Goal: Check status: Check status

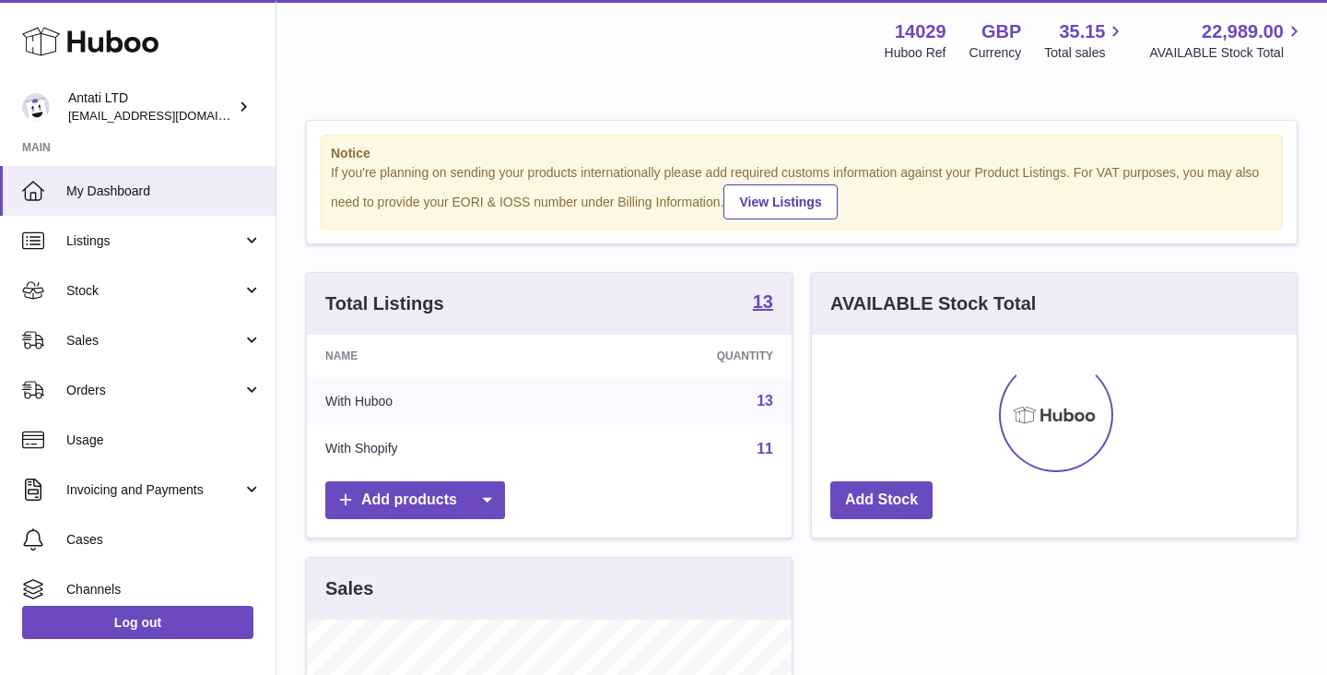
scroll to position [288, 485]
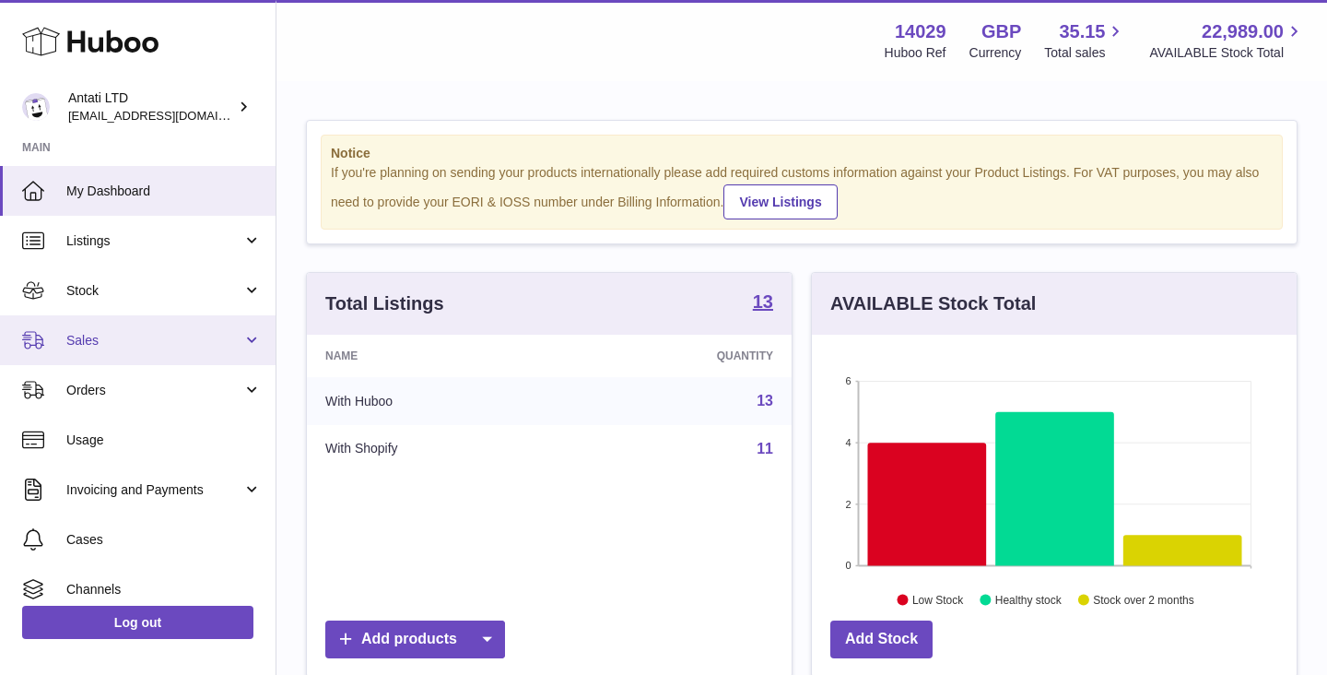
click at [173, 323] on link "Sales" at bounding box center [138, 340] width 276 height 50
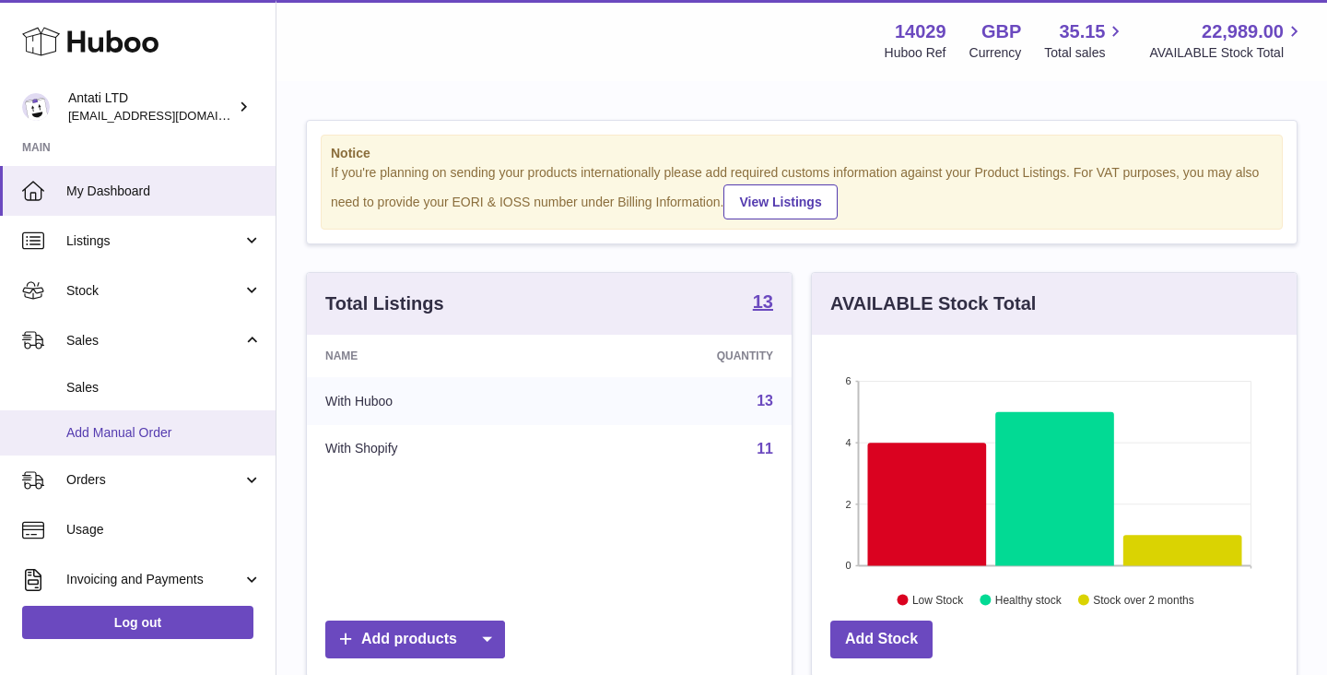
click at [128, 426] on span "Add Manual Order" at bounding box center [163, 433] width 195 height 18
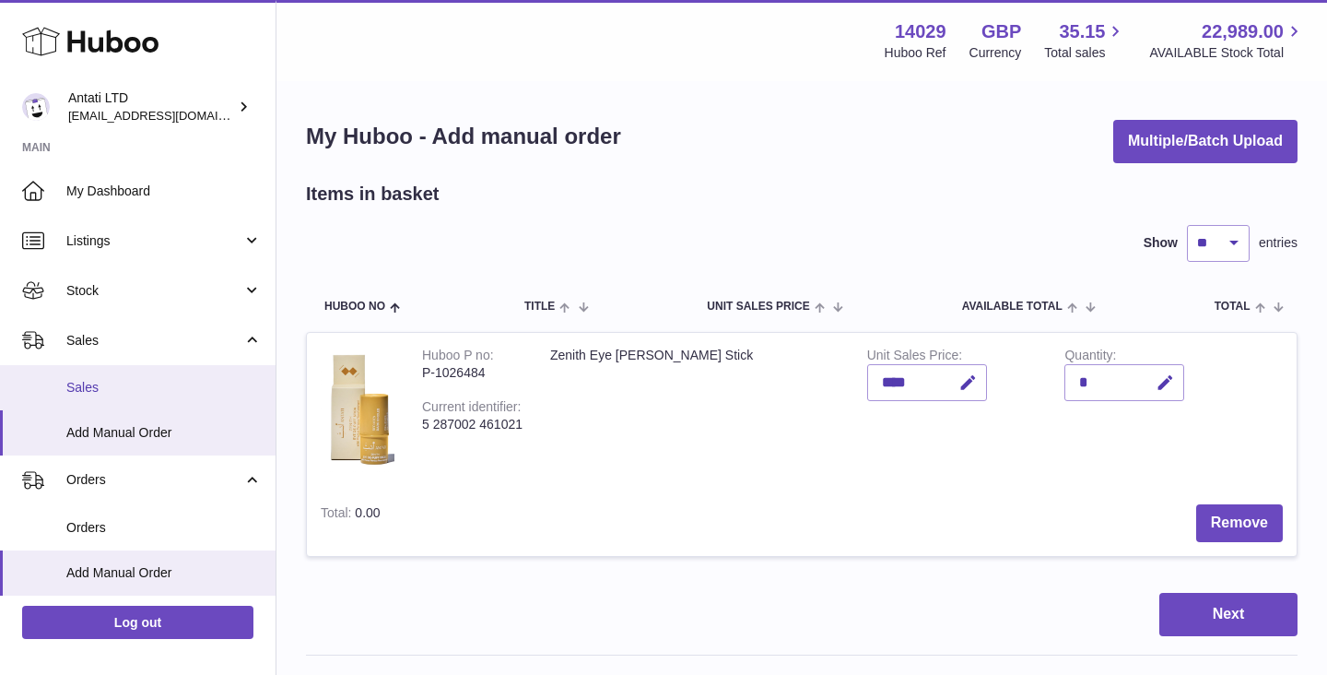
click at [100, 382] on span "Sales" at bounding box center [163, 388] width 195 height 18
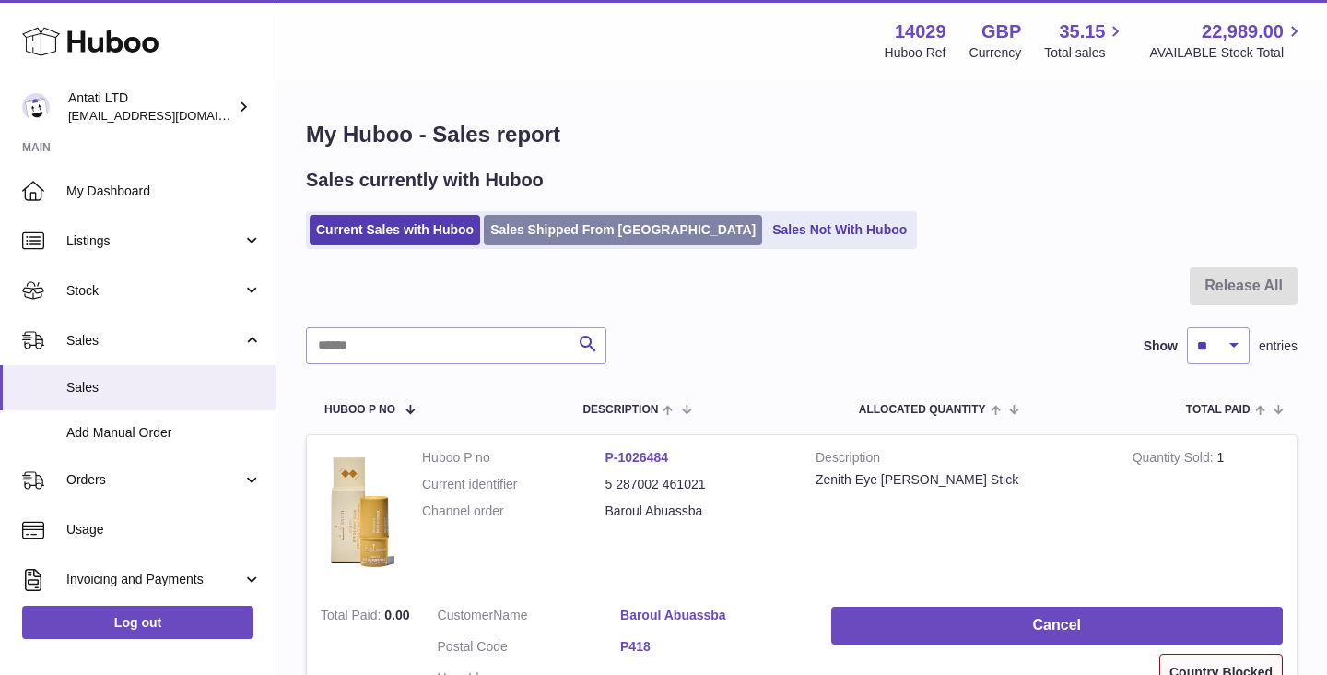
click at [561, 239] on link "Sales Shipped From [GEOGRAPHIC_DATA]" at bounding box center [623, 230] width 278 height 30
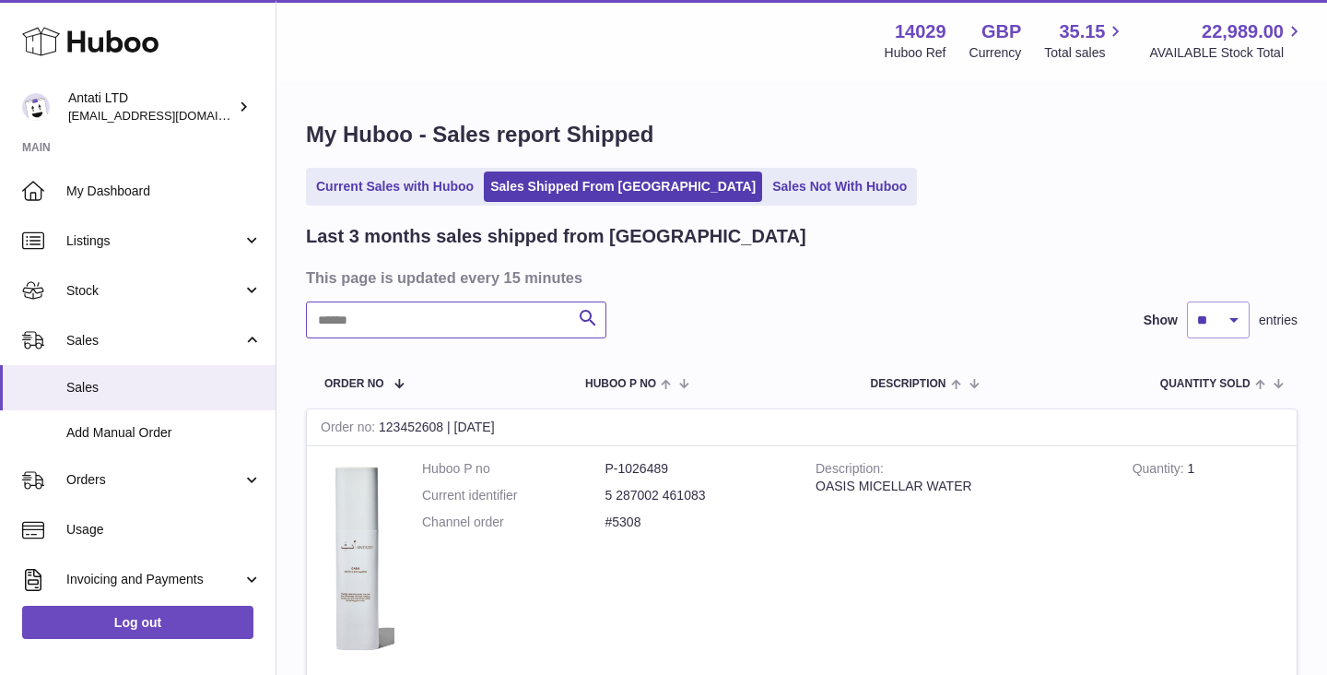
click at [480, 330] on input "text" at bounding box center [456, 319] width 300 height 37
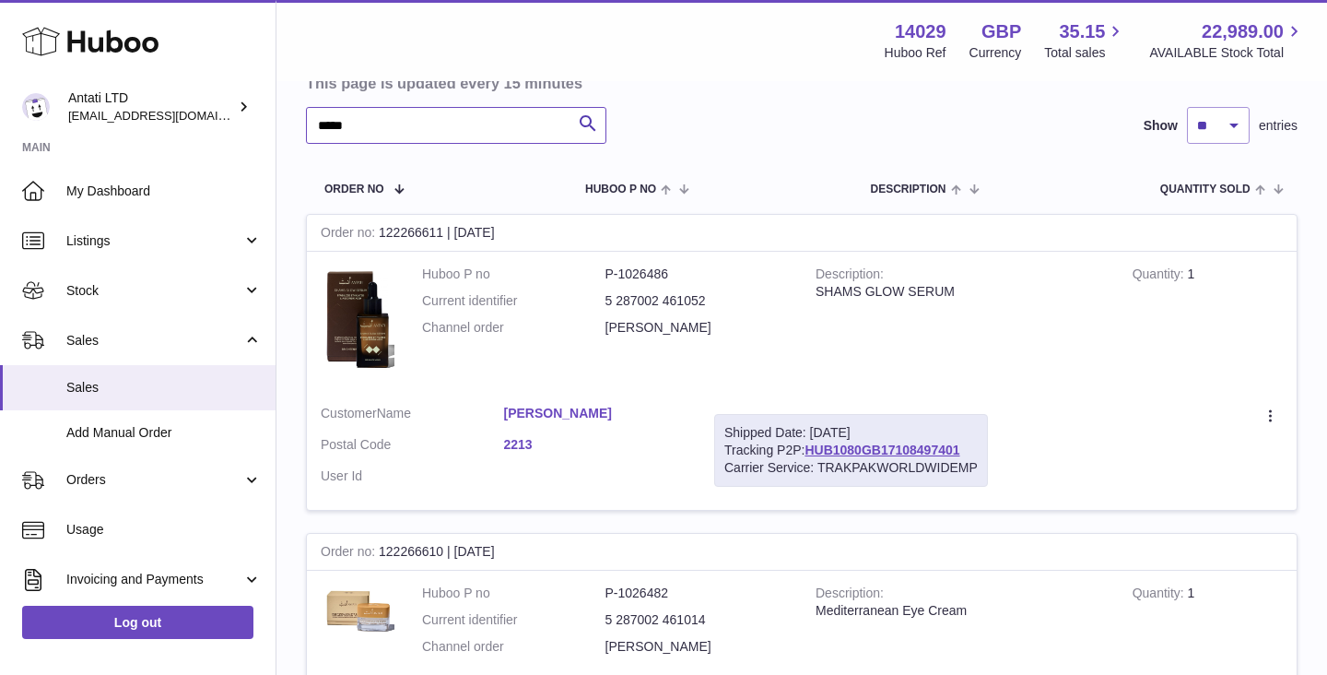
scroll to position [197, 0]
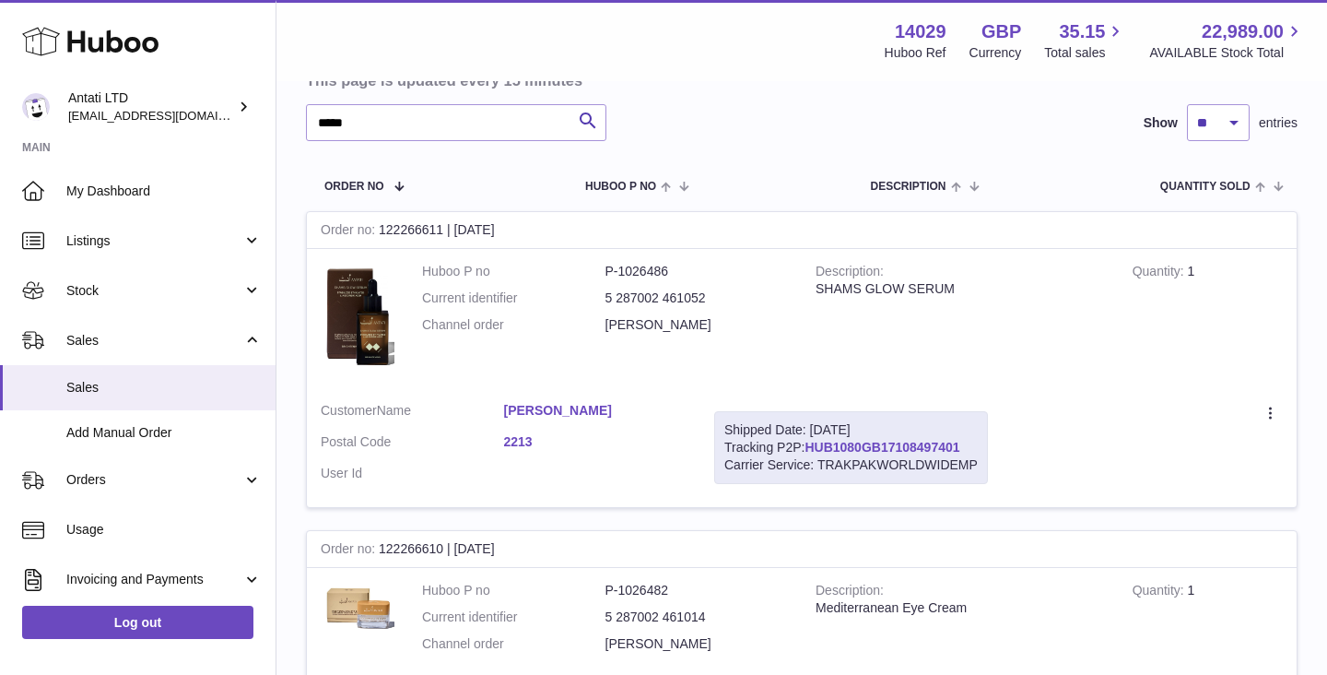
click at [864, 452] on link "HUB1080GB17108497401" at bounding box center [882, 447] width 155 height 15
click at [443, 125] on input "*****" at bounding box center [456, 122] width 300 height 37
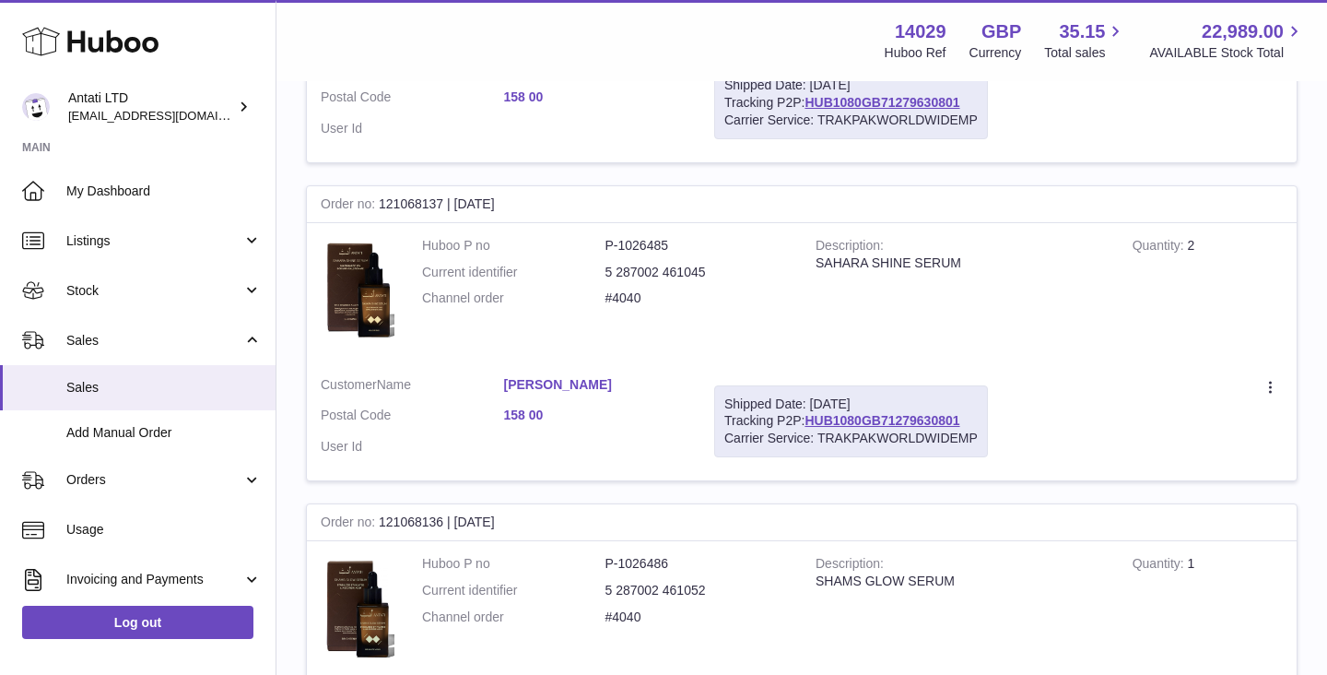
scroll to position [2687, 0]
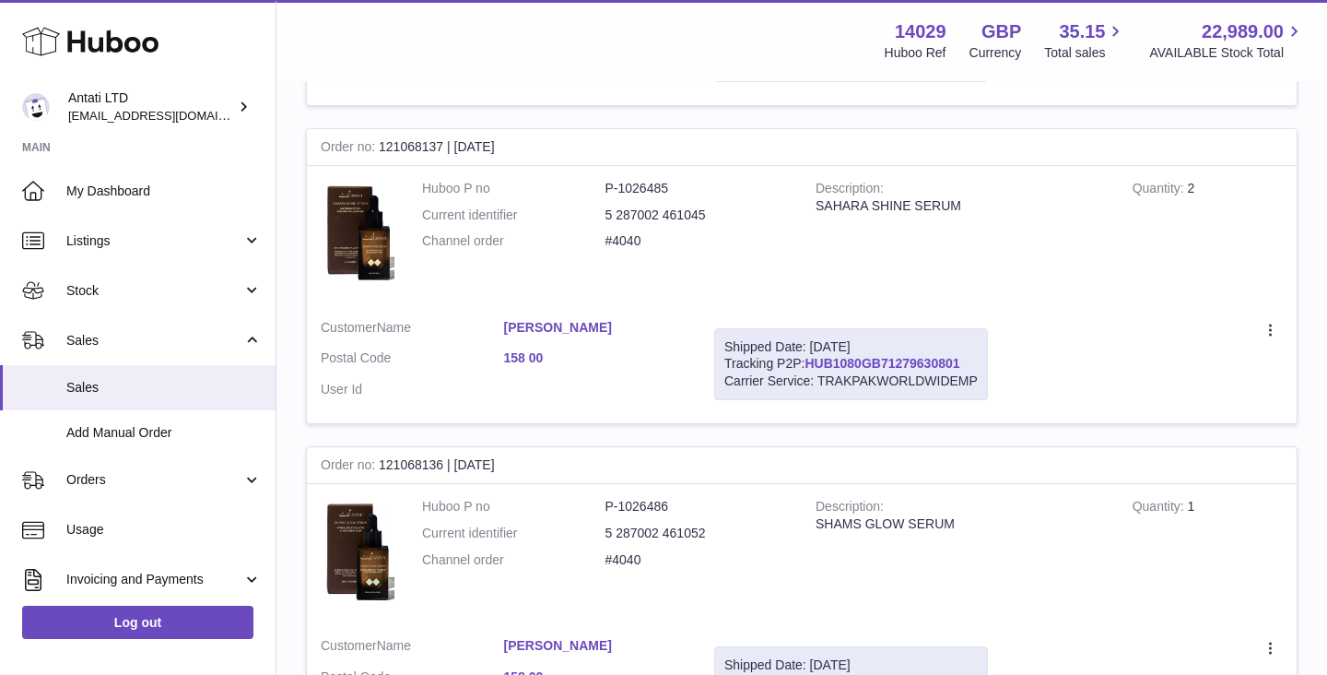
type input "*******"
click at [854, 363] on link "HUB1080GB71279630801" at bounding box center [882, 363] width 155 height 15
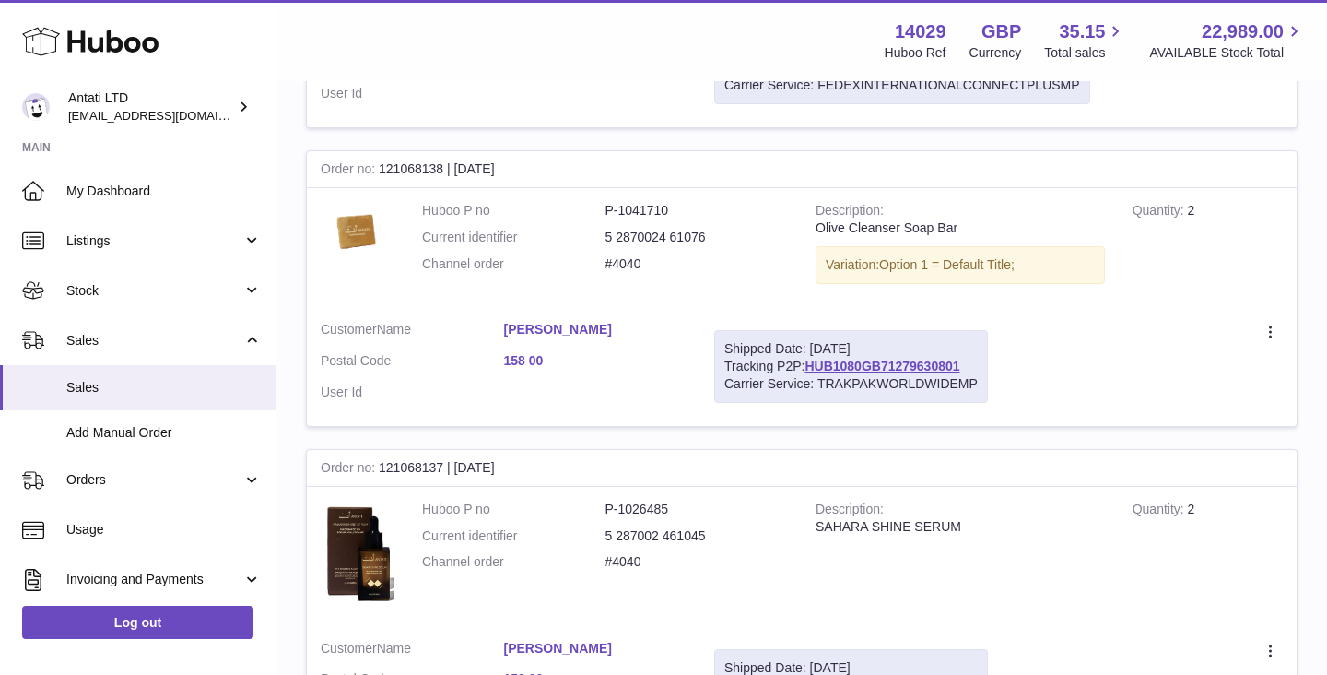
scroll to position [2366, 0]
